Goal: Task Accomplishment & Management: Use online tool/utility

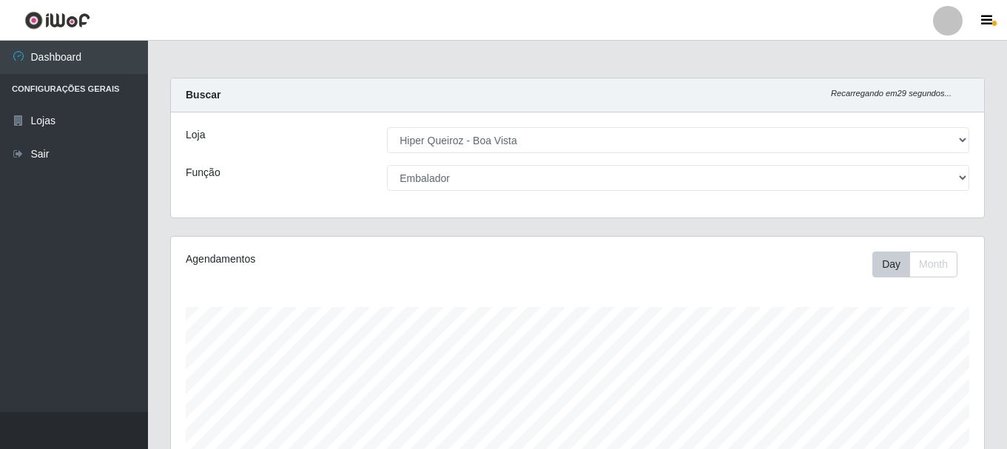
select select "514"
click at [206, 170] on label "Função" at bounding box center [203, 173] width 35 height 16
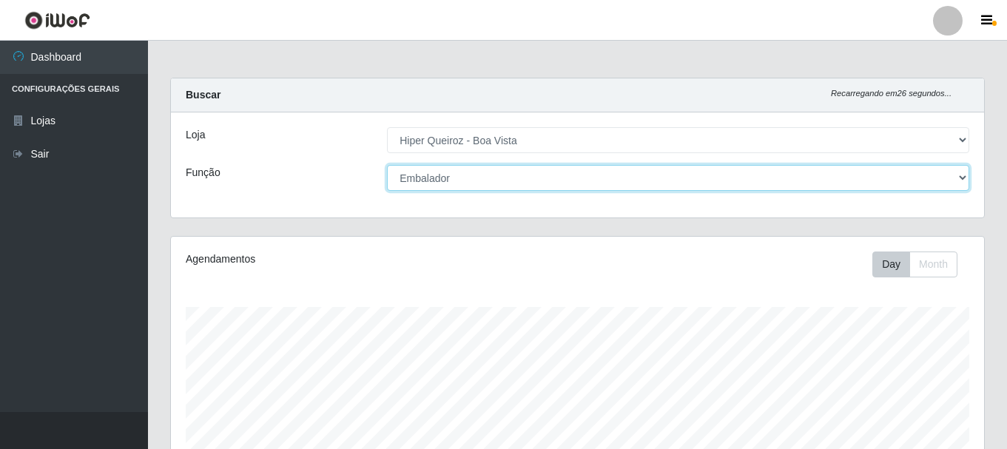
click at [387, 170] on select "[Selecione...] Embalador Embalador + Embalador ++ Operador de Caixa Operador de…" at bounding box center [678, 178] width 582 height 26
click at [961, 177] on select "[Selecione...] Embalador Embalador + Embalador ++ Operador de Caixa Operador de…" at bounding box center [678, 178] width 582 height 26
click at [387, 165] on select "[Selecione...] Embalador Embalador + Embalador ++ Operador de Caixa Operador de…" at bounding box center [678, 178] width 582 height 26
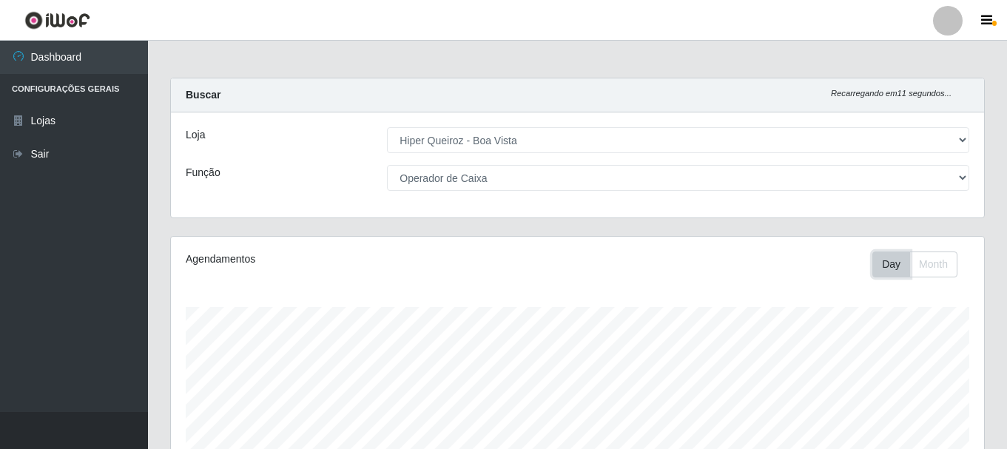
click at [887, 264] on button "Day" at bounding box center [891, 265] width 38 height 26
click at [952, 16] on div at bounding box center [948, 21] width 30 height 30
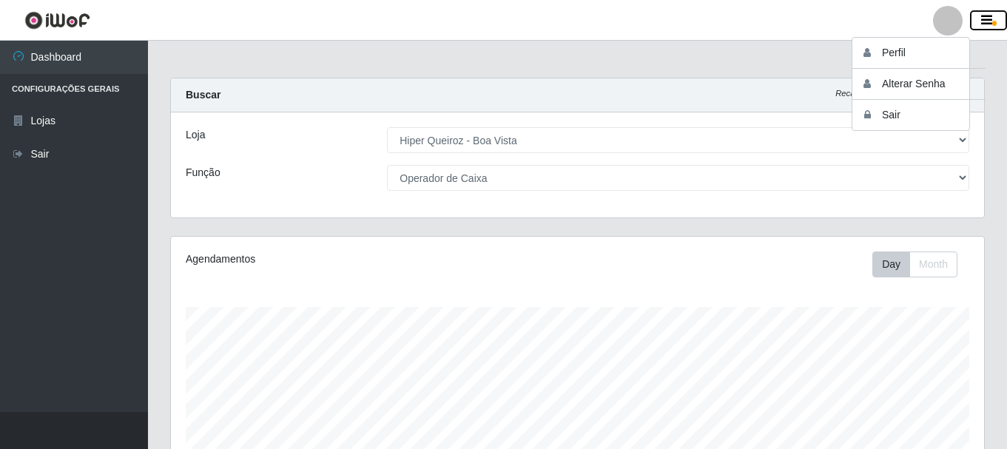
click at [986, 17] on icon "button" at bounding box center [986, 20] width 11 height 13
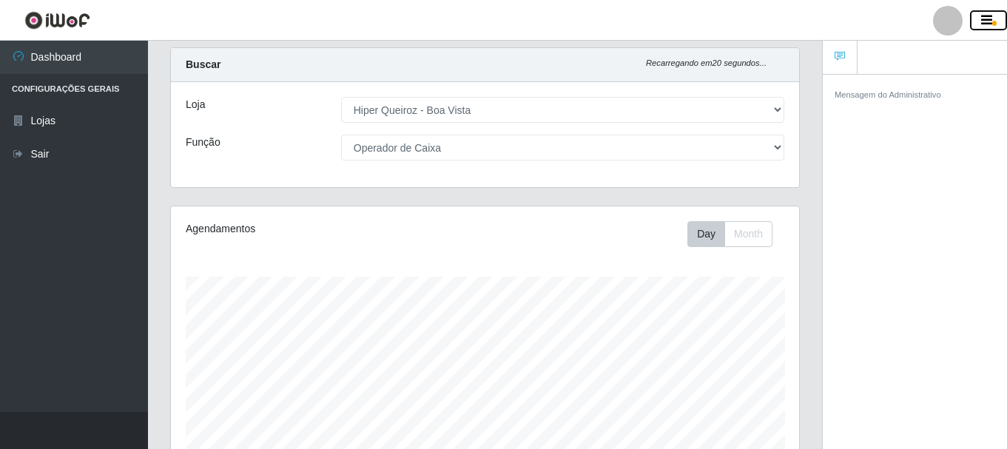
scroll to position [0, 0]
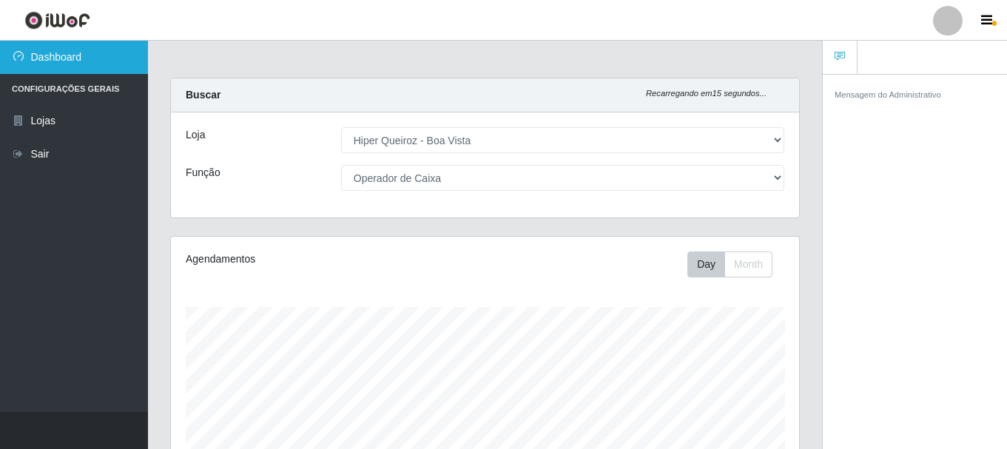
click at [53, 51] on link "Dashboard" at bounding box center [74, 57] width 148 height 33
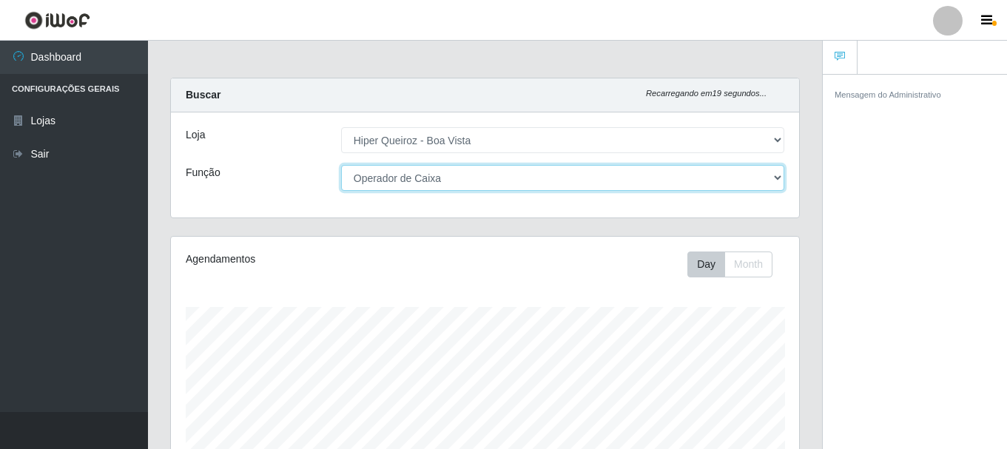
click at [777, 178] on select "[Selecione...] Embalador Embalador + Embalador ++ Operador de Caixa Operador de…" at bounding box center [562, 178] width 443 height 26
select select "72"
click at [341, 165] on select "[Selecione...] Embalador Embalador + Embalador ++ Operador de Caixa Operador de…" at bounding box center [562, 178] width 443 height 26
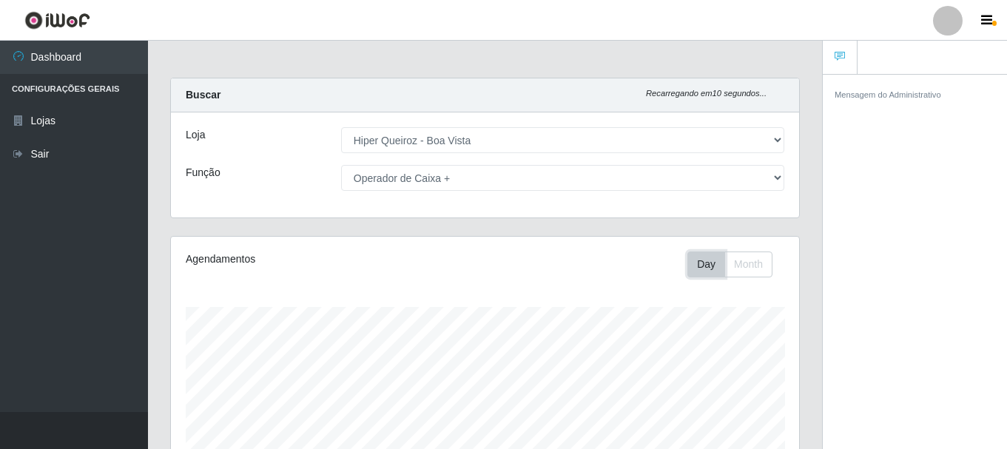
click at [709, 260] on button "Day" at bounding box center [706, 265] width 38 height 26
click at [233, 259] on div "Agendamentos" at bounding box center [304, 260] width 237 height 16
click at [200, 172] on label "Função" at bounding box center [203, 173] width 35 height 16
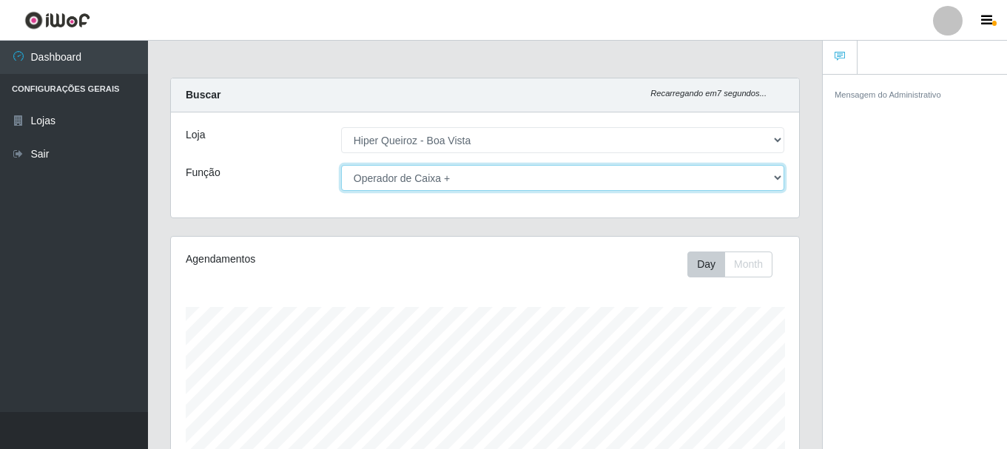
click at [341, 172] on select "[Selecione...] Embalador Embalador + Embalador ++ Operador de Caixa Operador de…" at bounding box center [562, 178] width 443 height 26
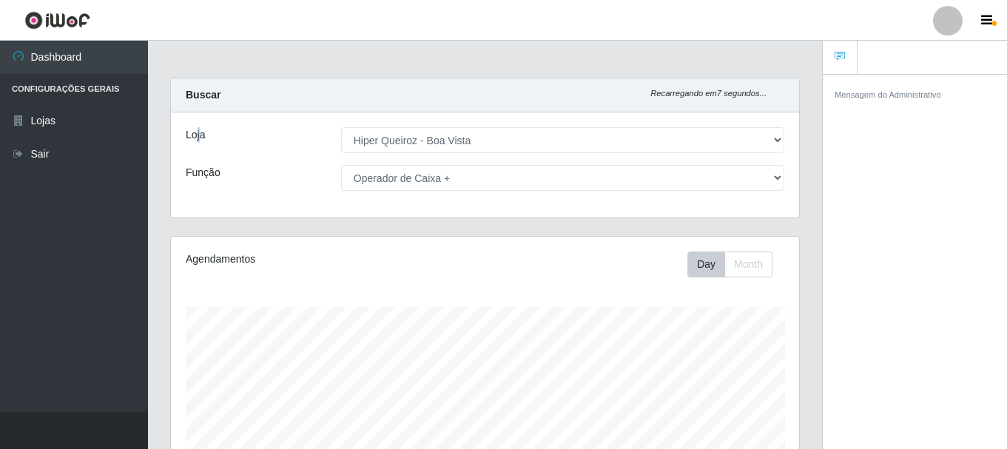
drag, startPoint x: 198, startPoint y: 130, endPoint x: 223, endPoint y: 107, distance: 34.6
click at [200, 129] on label "Loja" at bounding box center [195, 135] width 19 height 16
click at [212, 89] on strong "Buscar" at bounding box center [203, 95] width 35 height 12
click at [704, 93] on icon "Recarregando em 5 segundos..." at bounding box center [708, 93] width 116 height 9
